Goal: Transaction & Acquisition: Purchase product/service

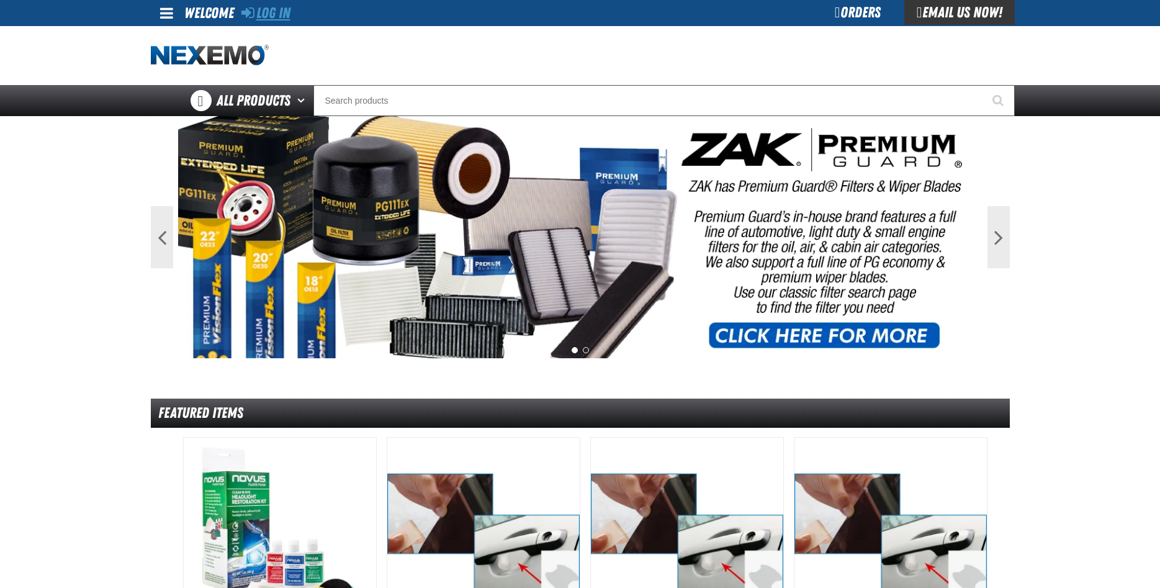
click at [272, 14] on link "Log In" at bounding box center [265, 12] width 49 height 17
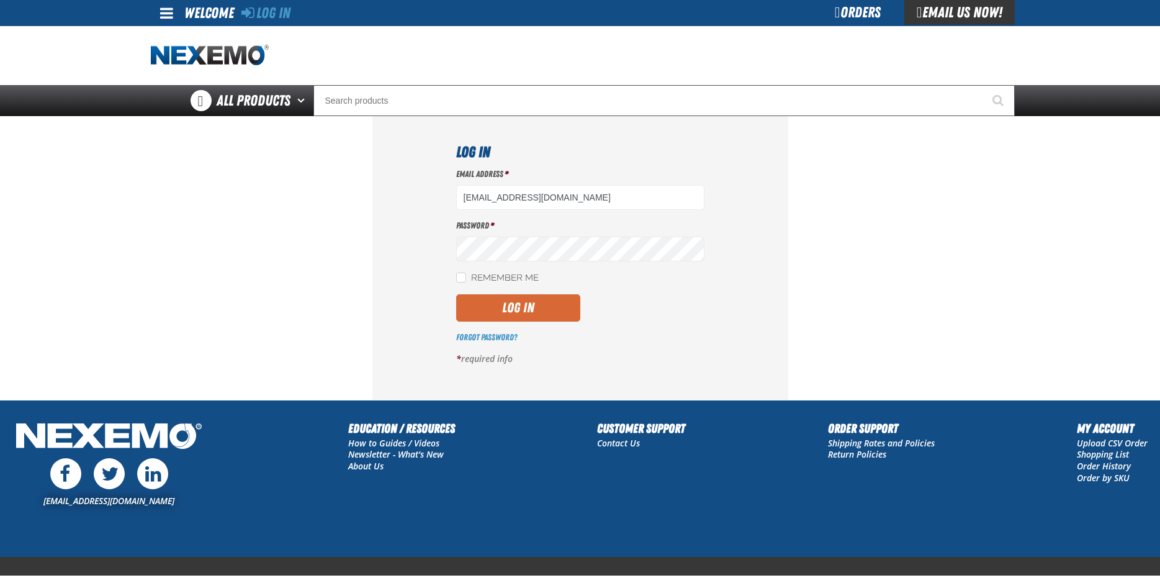
type input "ttaylor@vtaig.com"
click at [532, 308] on button "Log In" at bounding box center [518, 307] width 124 height 27
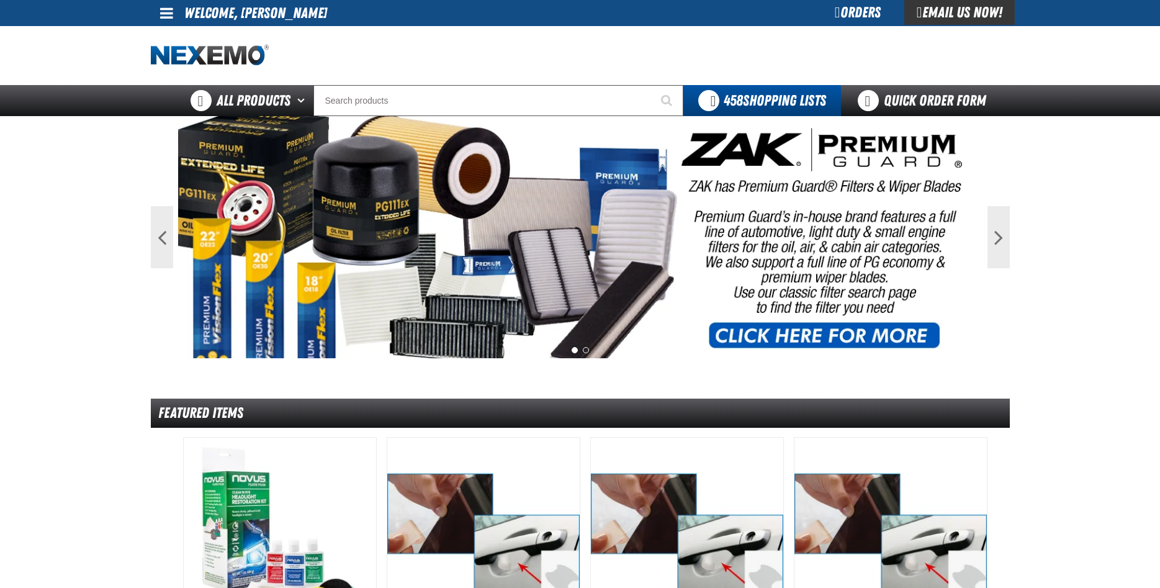
click at [935, 99] on link "Quick Order Form" at bounding box center [925, 100] width 168 height 31
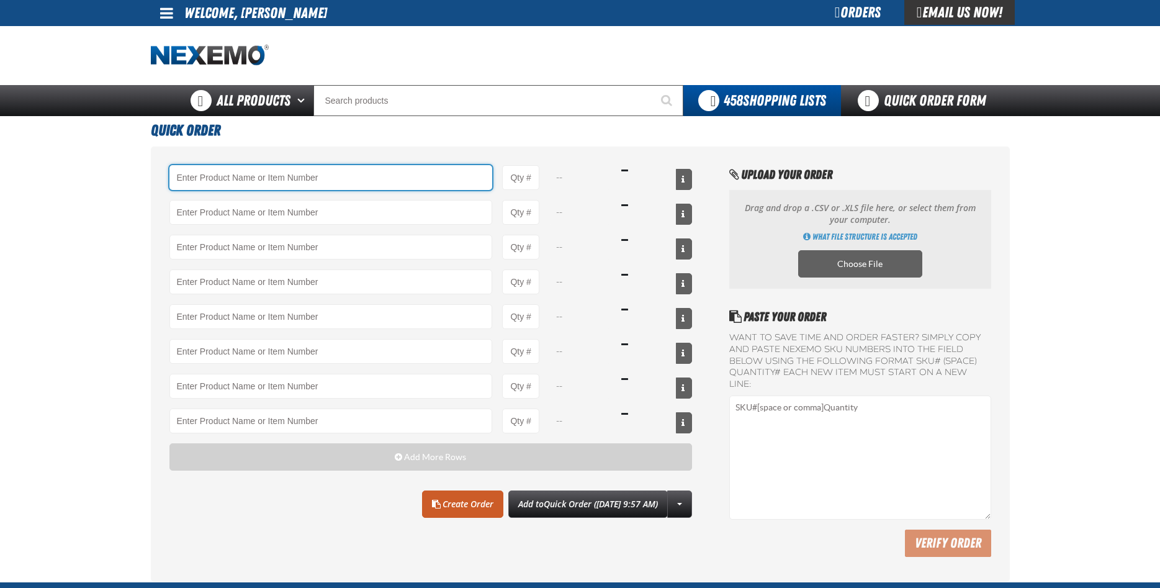
click at [277, 184] on input "Product" at bounding box center [330, 177] width 323 height 25
type input "C"
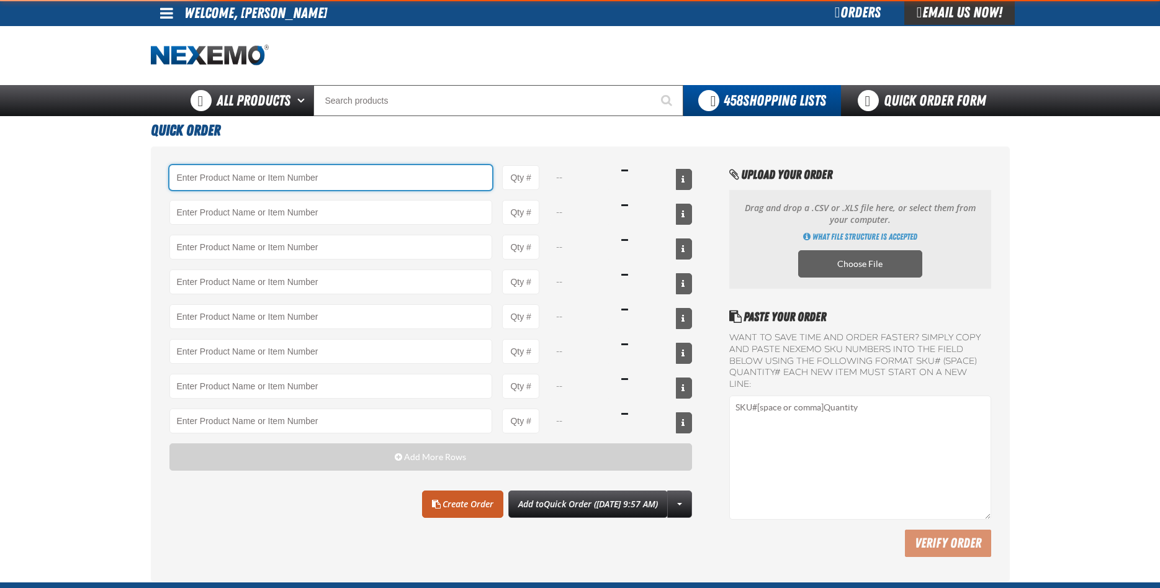
type input "V"
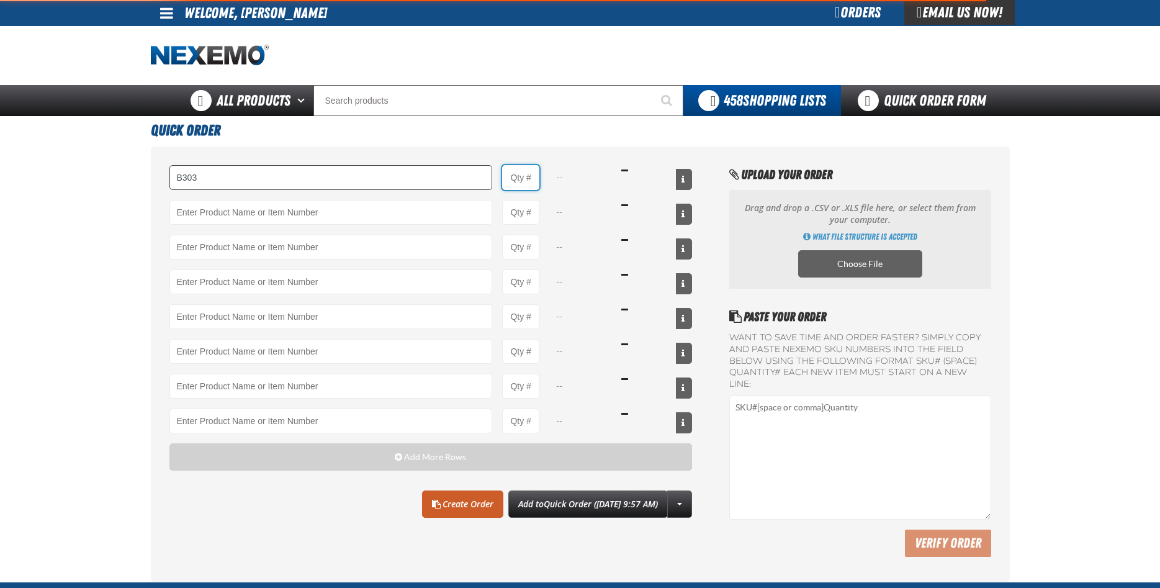
type input "B303 - Battery Service Kit - Cleaner &amp; Protector - ZAK Products"
type input "1"
select select "kit"
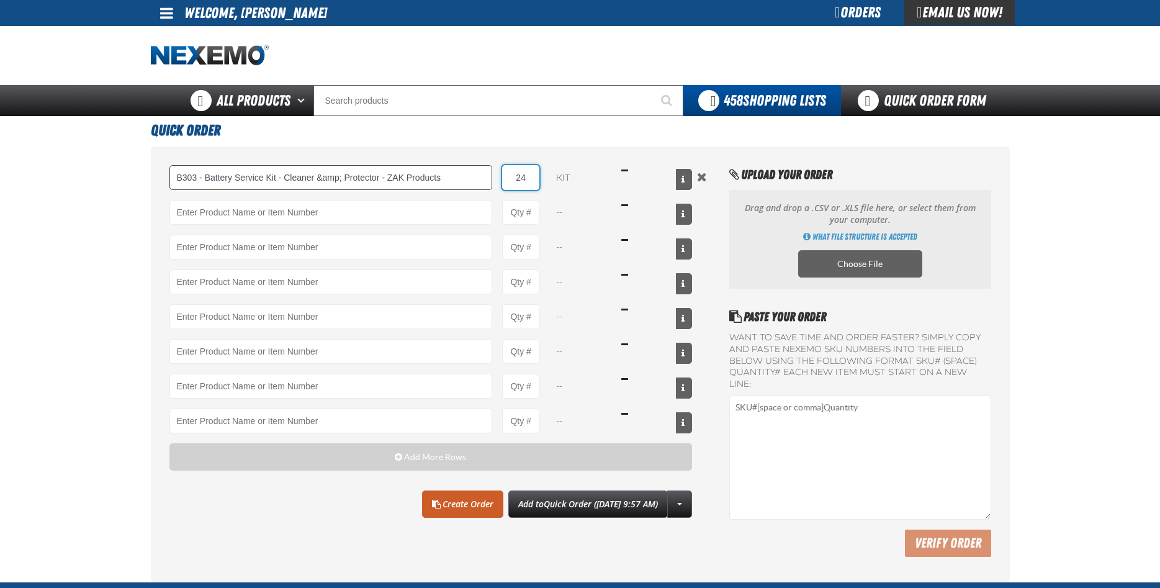
type input "24"
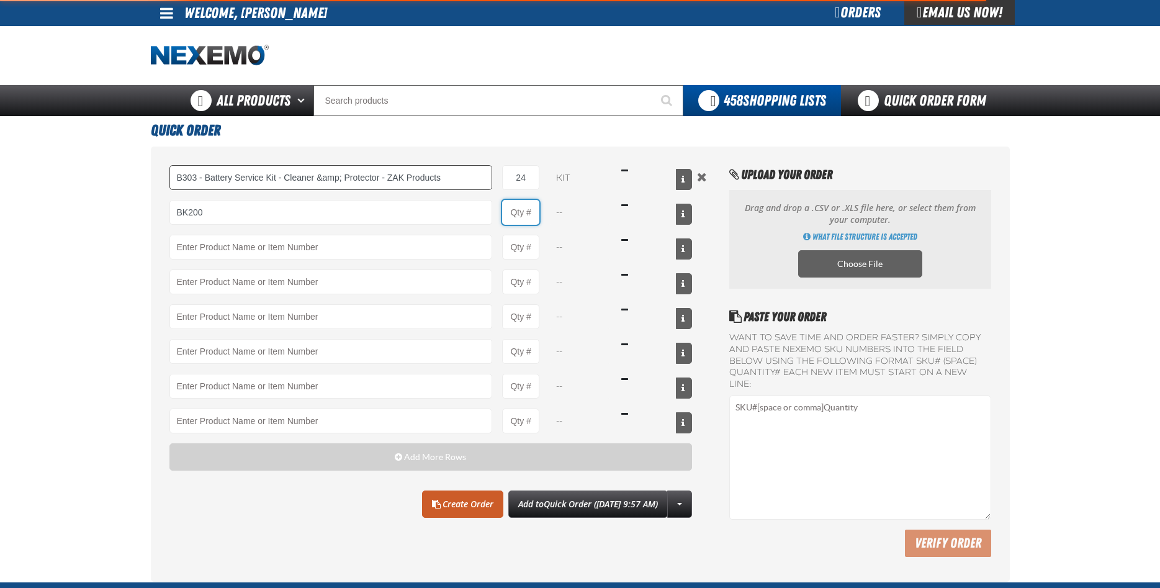
type input "BK200 - DOT 4 Brake Fluid Exchange Formula - 32 Ounce - ZAK Products"
type input "1"
select select "bottle"
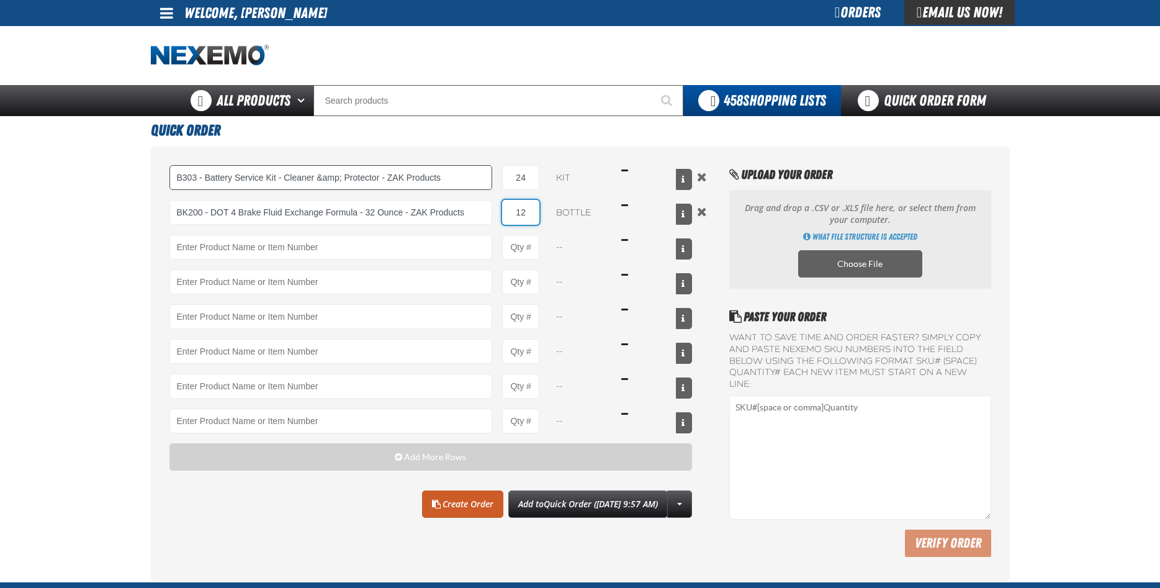
type input "12"
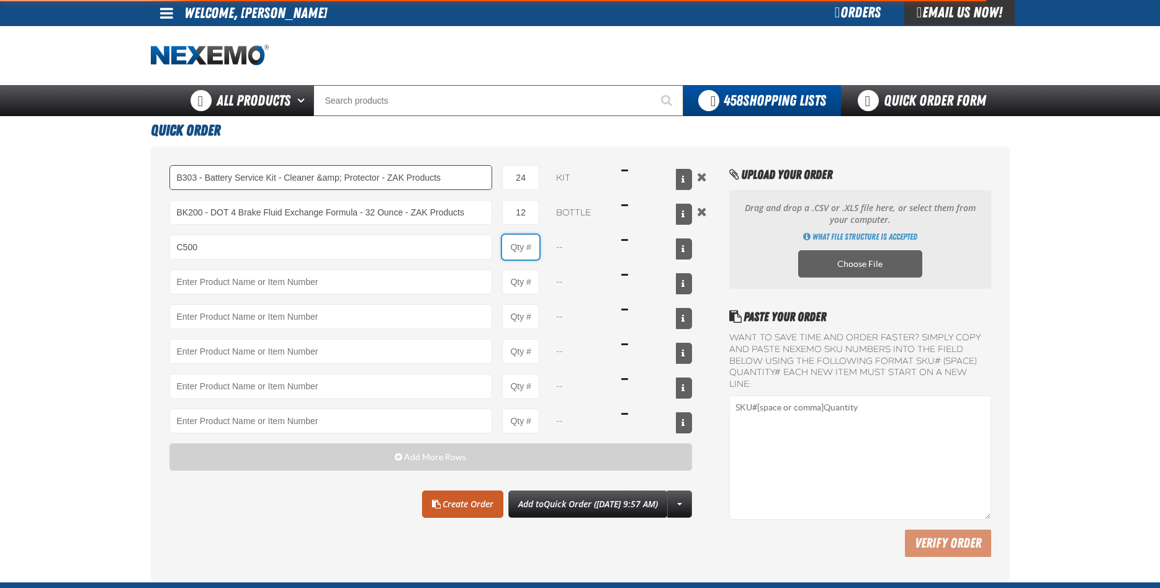
type input "C500 - Synthetic Engine Oil Booster - ZAK Products"
type input "1"
select select "bottle"
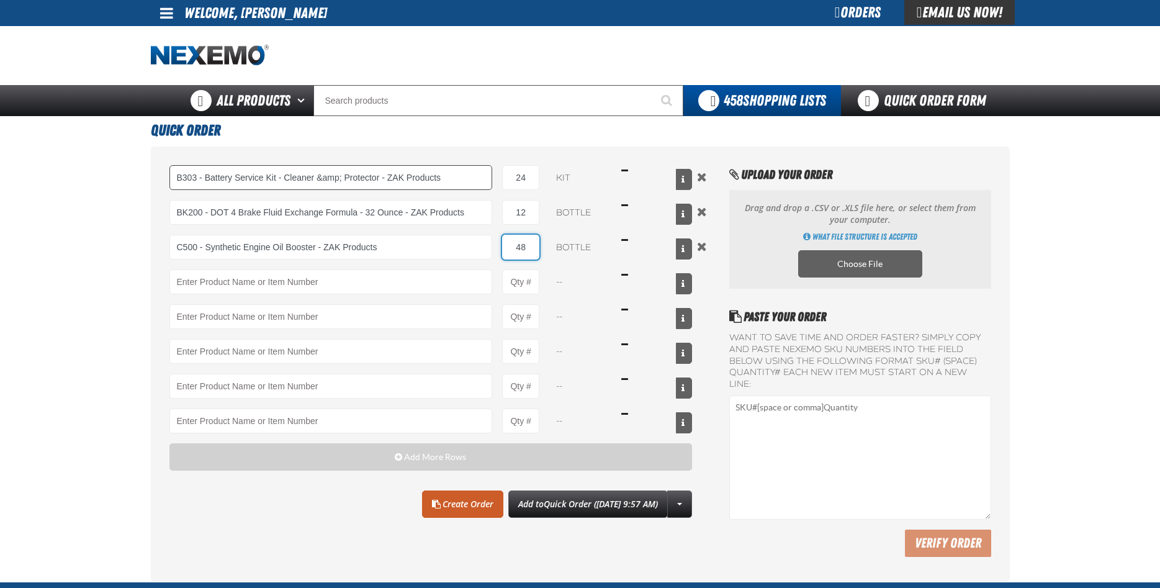
type input "48"
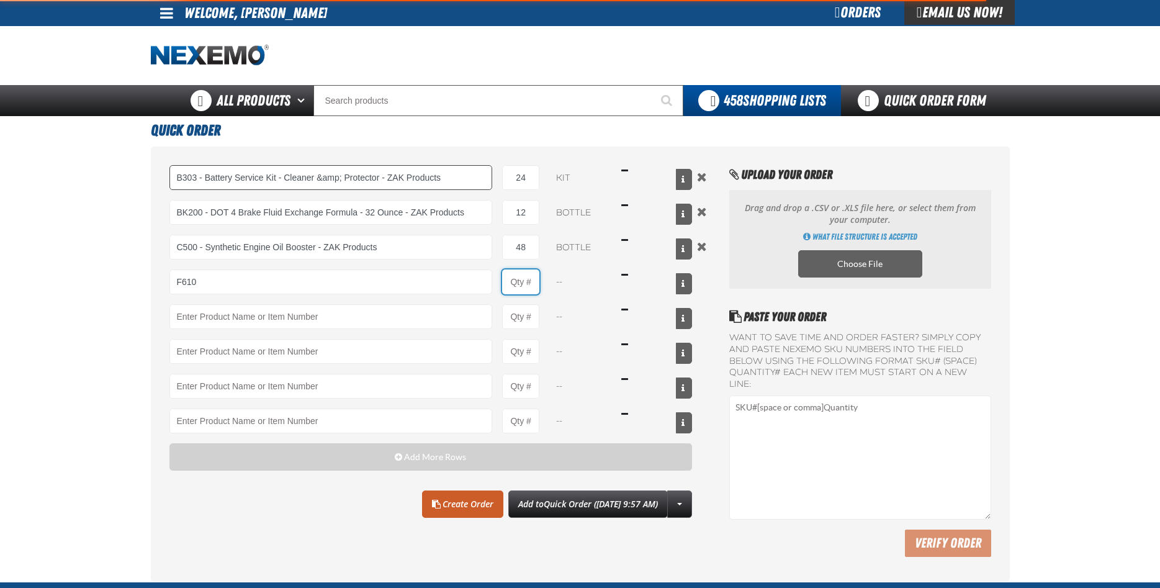
type input "F610 - Z-Tech - ZAK Products"
type input "1"
select select "bottle"
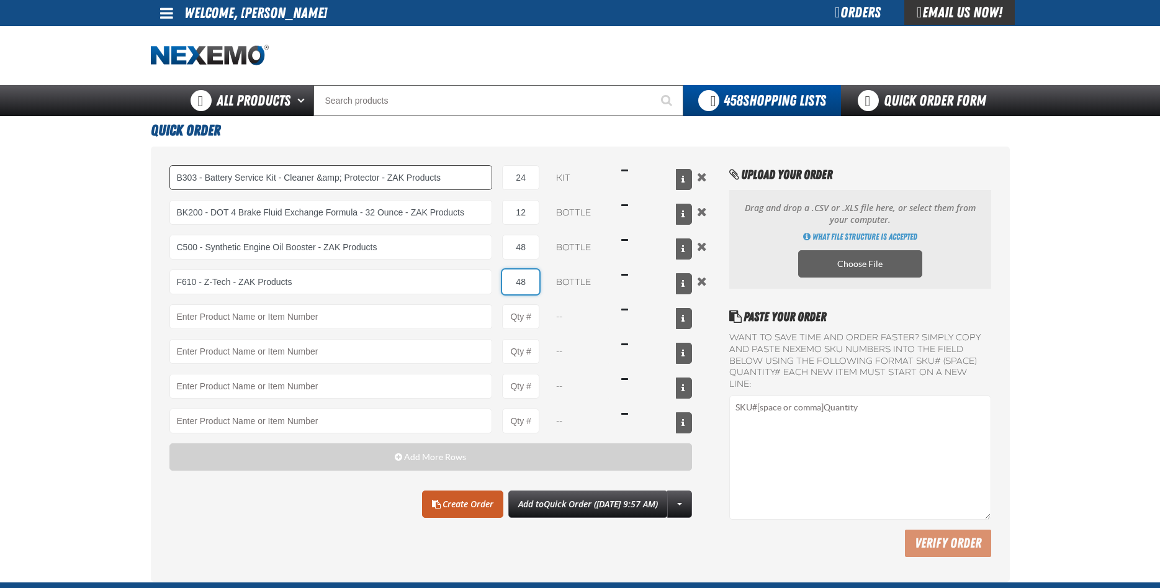
type input "48"
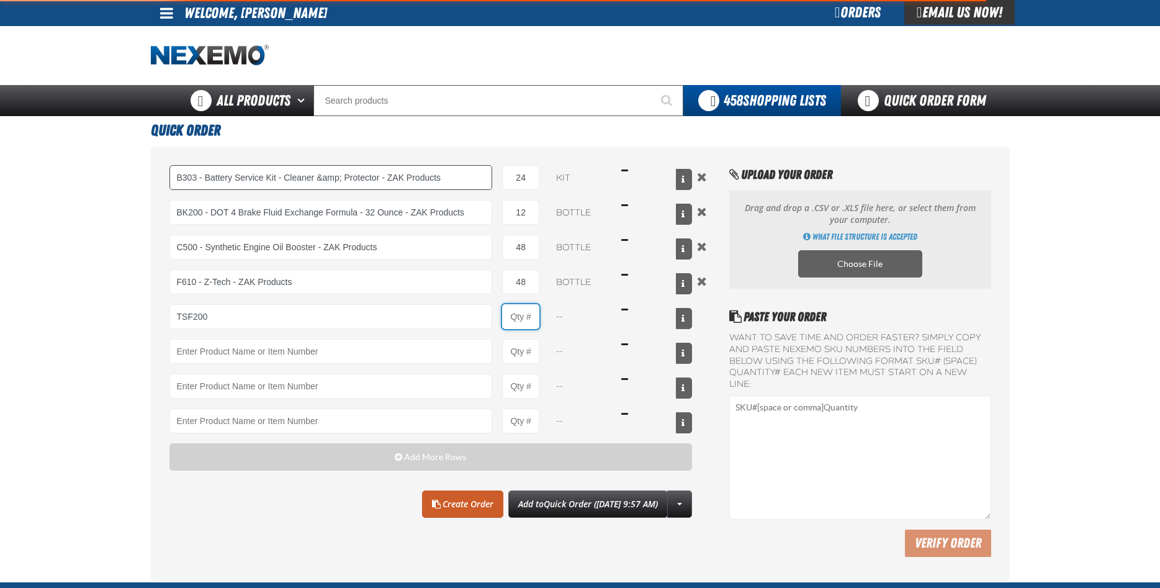
type input "TSF200 - 2-Step GDI Intake Cleaning Service"
type input "1"
select select "kit"
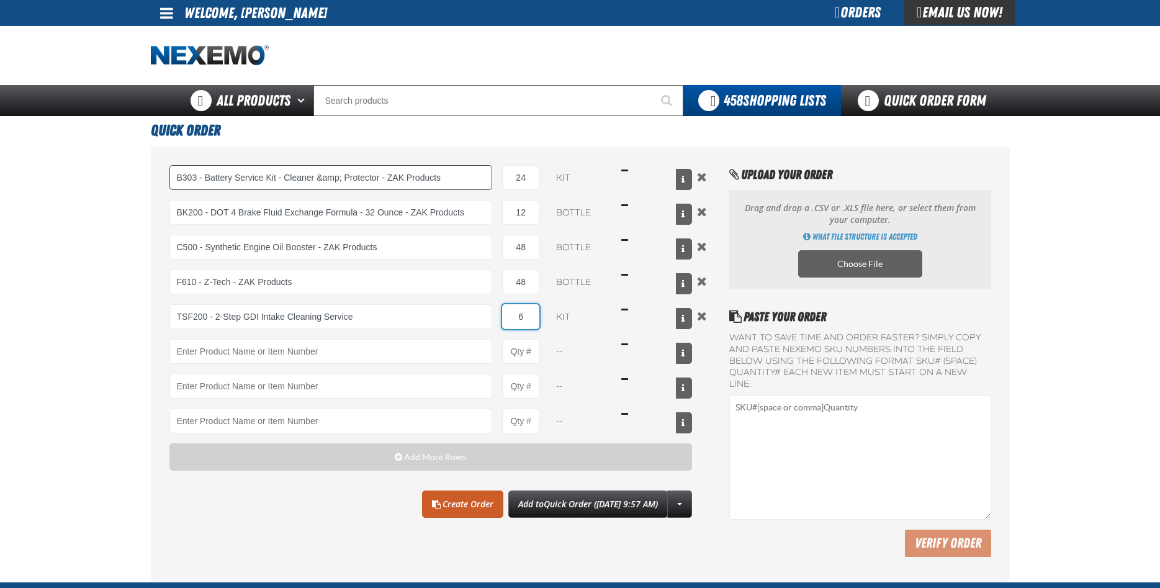
type input "6"
click at [465, 504] on link "Create Order" at bounding box center [462, 503] width 81 height 27
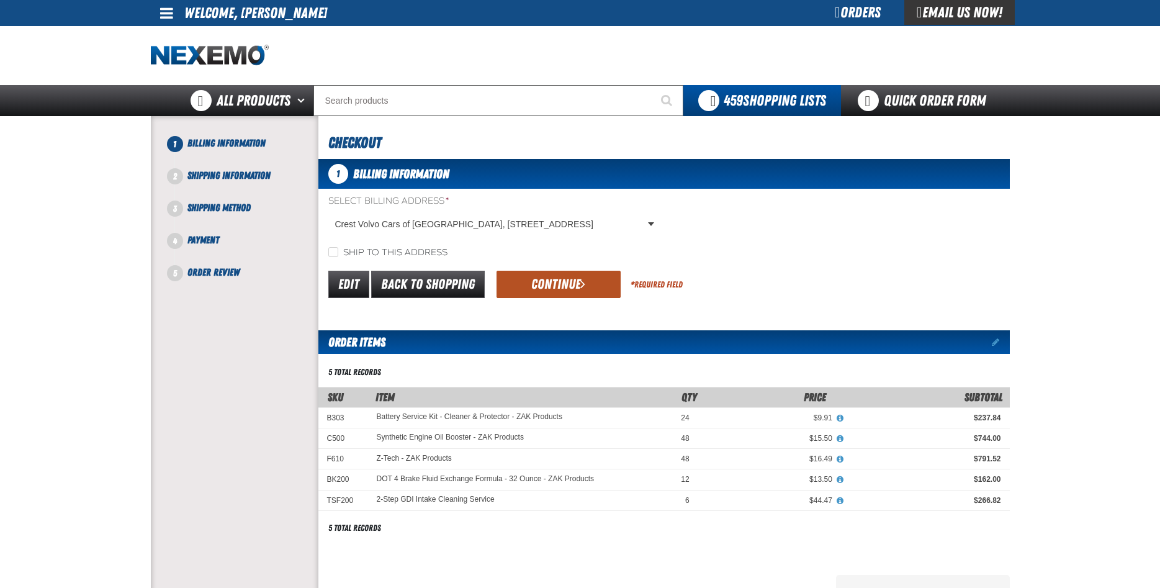
click at [562, 290] on button "Continue" at bounding box center [558, 284] width 124 height 27
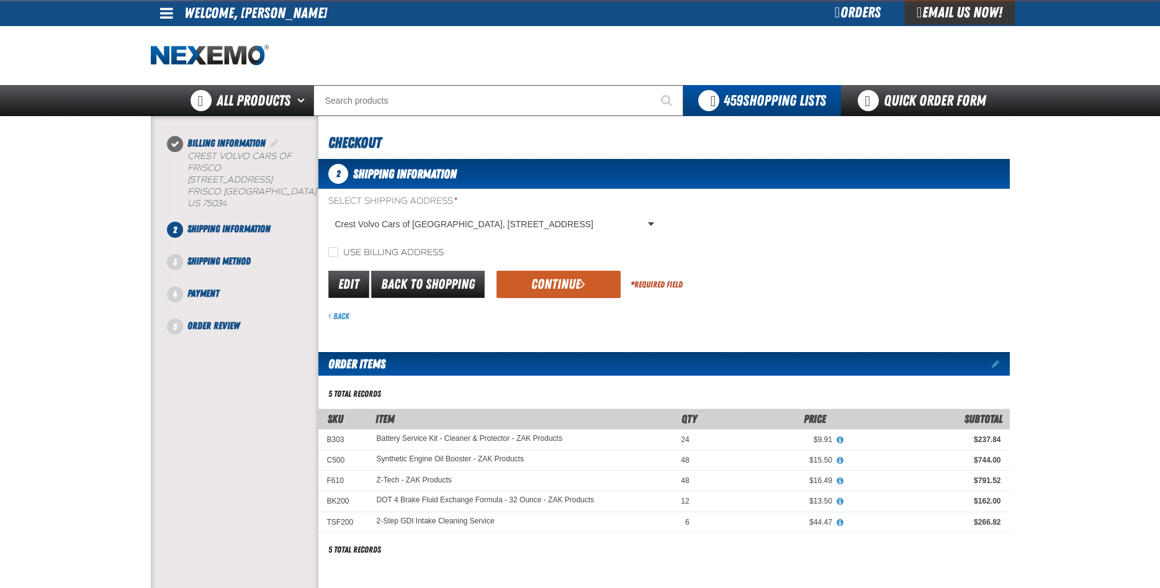
click at [561, 290] on button "Continue" at bounding box center [558, 284] width 124 height 27
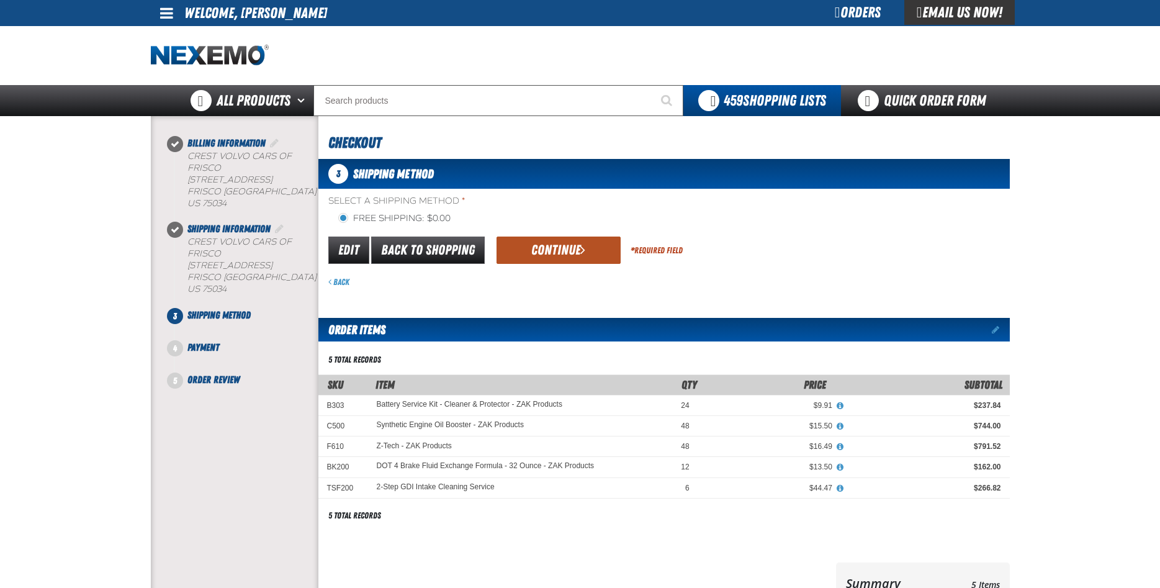
click at [549, 258] on button "Continue" at bounding box center [558, 249] width 124 height 27
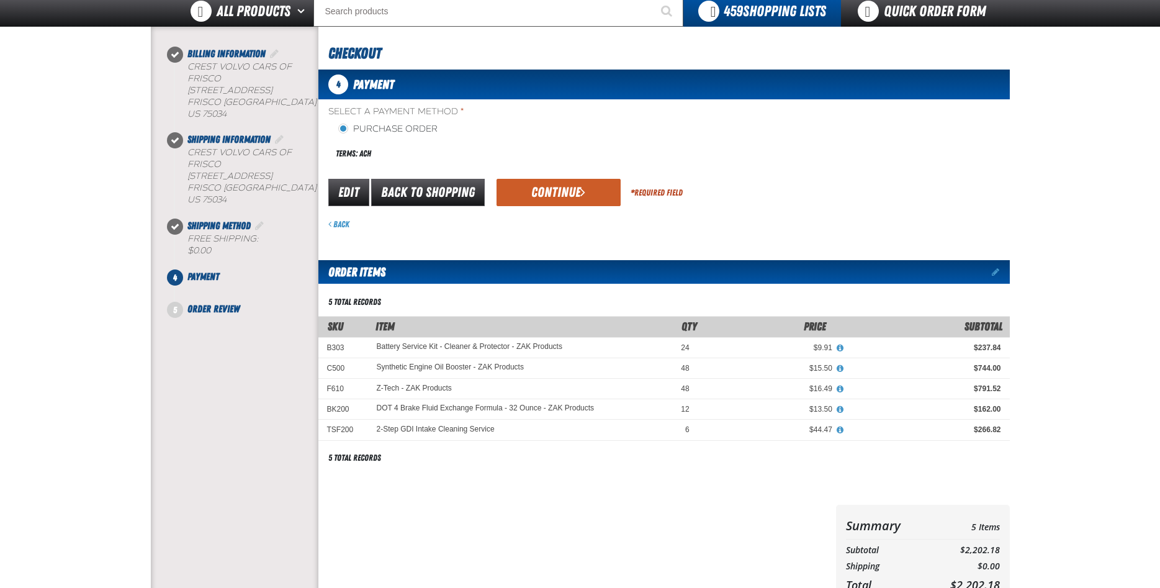
scroll to position [128, 0]
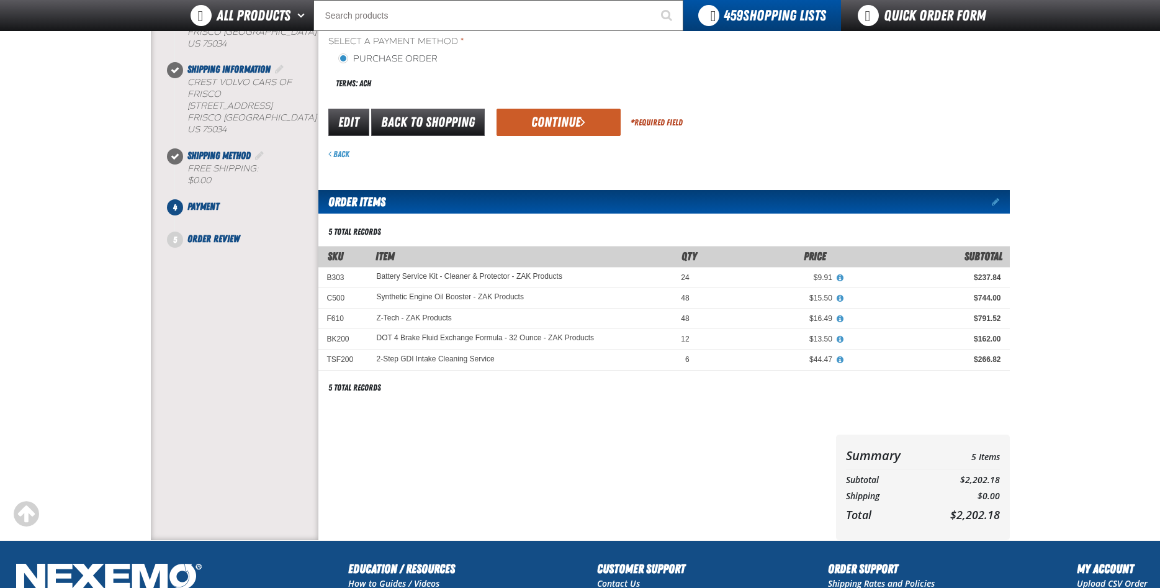
click at [559, 130] on button "Continue" at bounding box center [558, 122] width 124 height 27
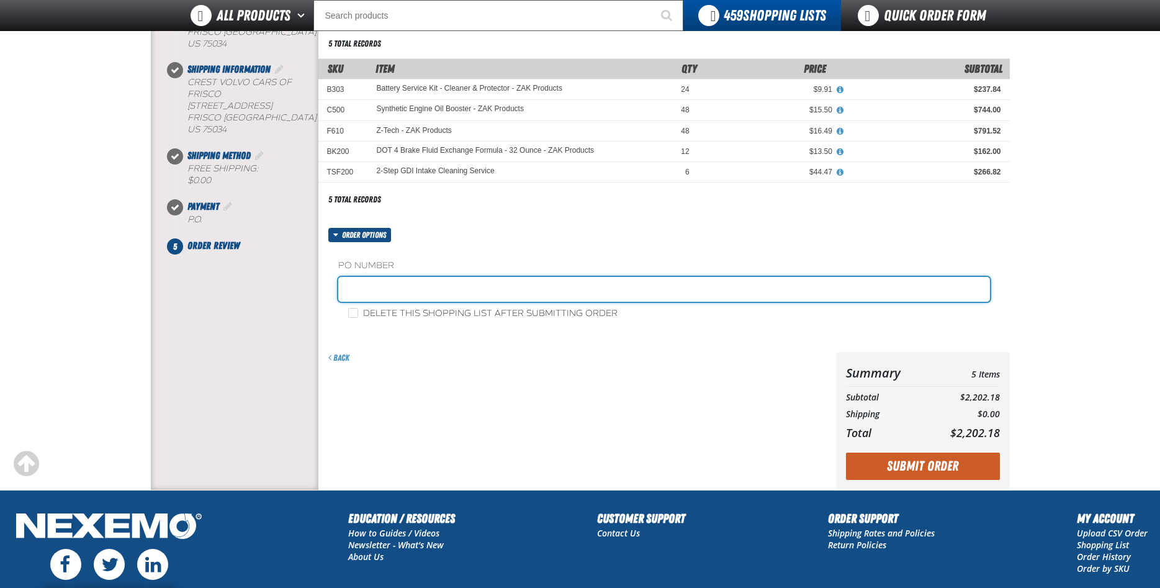
click at [384, 289] on input "text" at bounding box center [664, 289] width 652 height 25
type input "199154"
click at [846, 452] on button "Submit Order" at bounding box center [923, 465] width 154 height 27
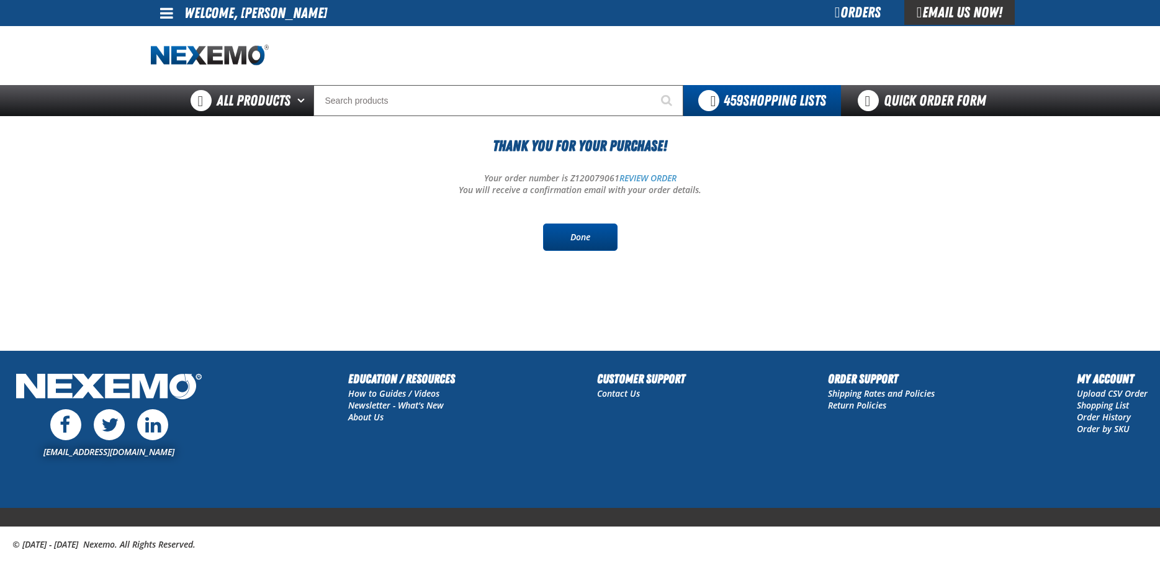
click at [572, 230] on link "Done" at bounding box center [580, 236] width 74 height 27
click at [173, 15] on link at bounding box center [168, 13] width 34 height 26
click at [191, 62] on link "Sign Out Sign Out" at bounding box center [177, 61] width 42 height 12
